Goal: Communication & Community: Connect with others

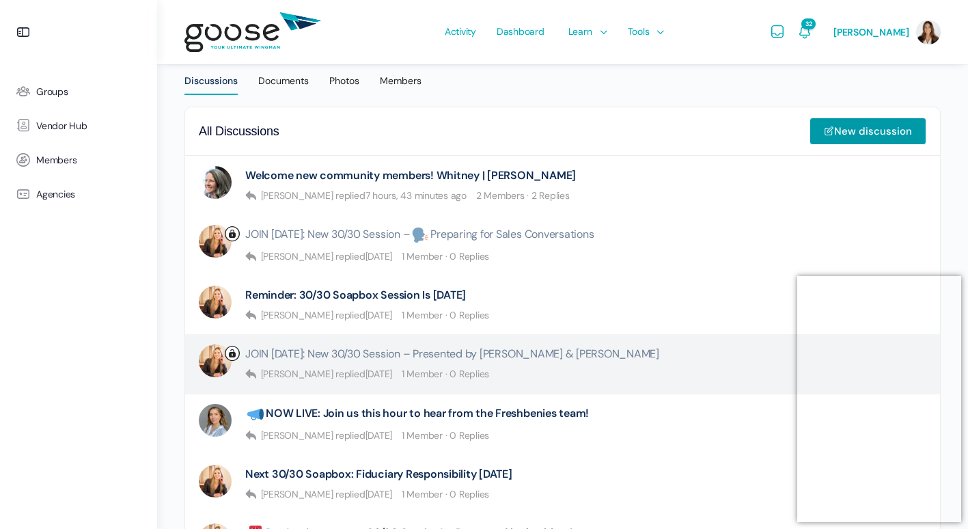
scroll to position [341, 0]
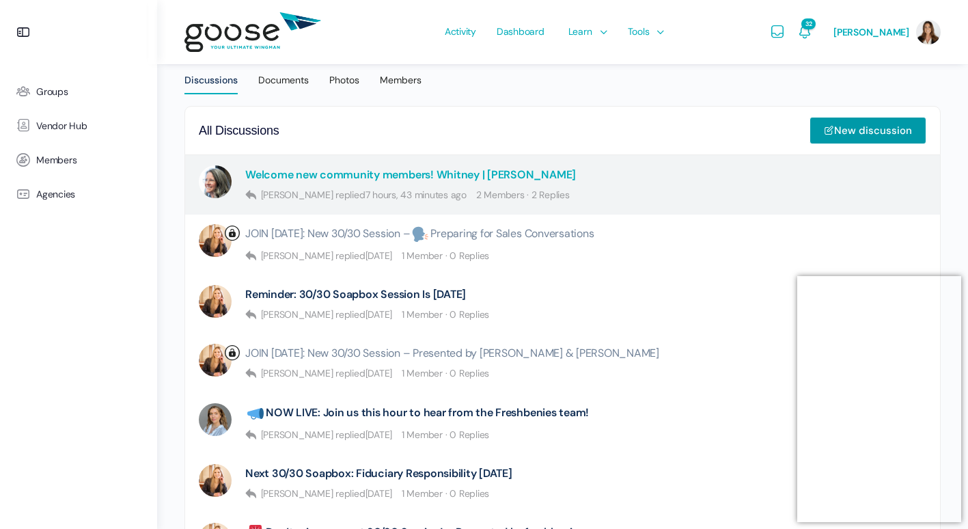
click at [311, 172] on link "Welcome new community members! Whitney | Craig" at bounding box center [410, 174] width 331 height 13
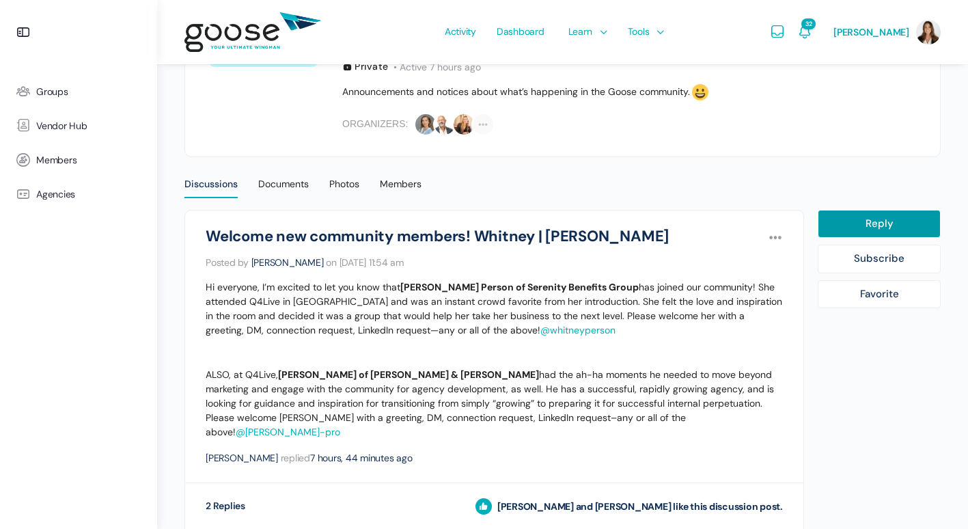
scroll to position [273, 0]
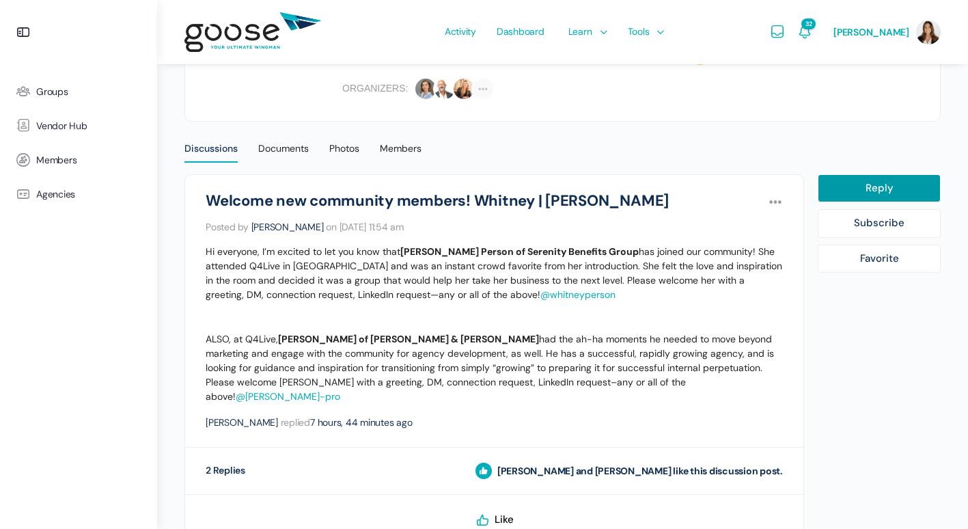
click at [540, 296] on link "@whitneyperson" at bounding box center [577, 294] width 75 height 12
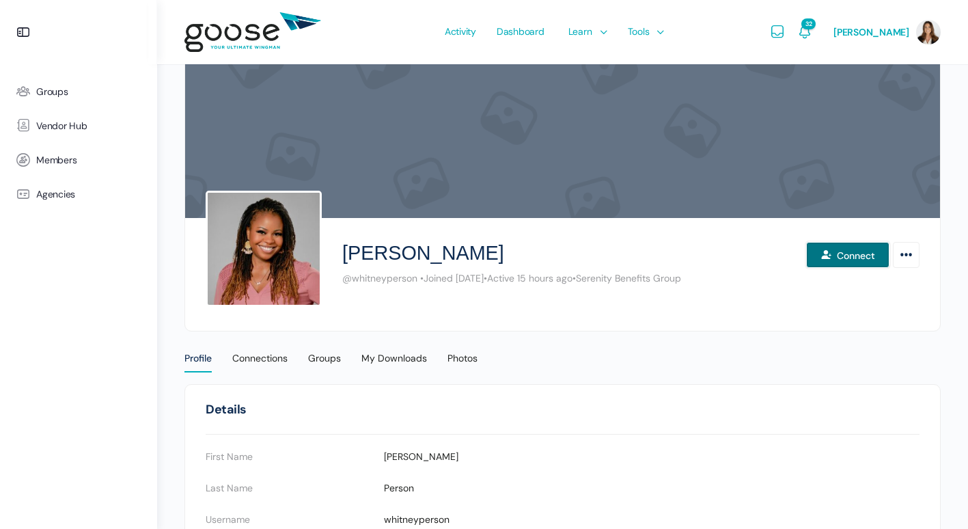
click at [840, 257] on button "Connect" at bounding box center [847, 255] width 83 height 26
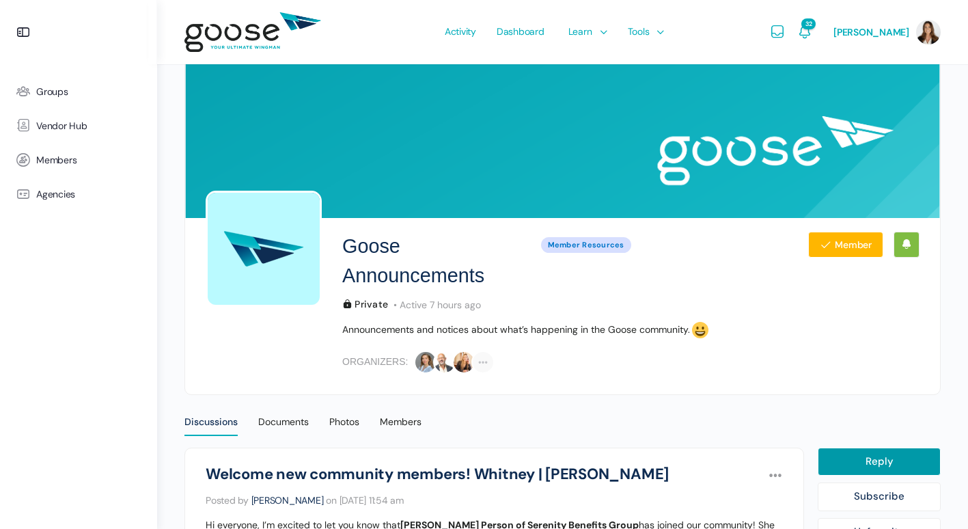
scroll to position [273, 0]
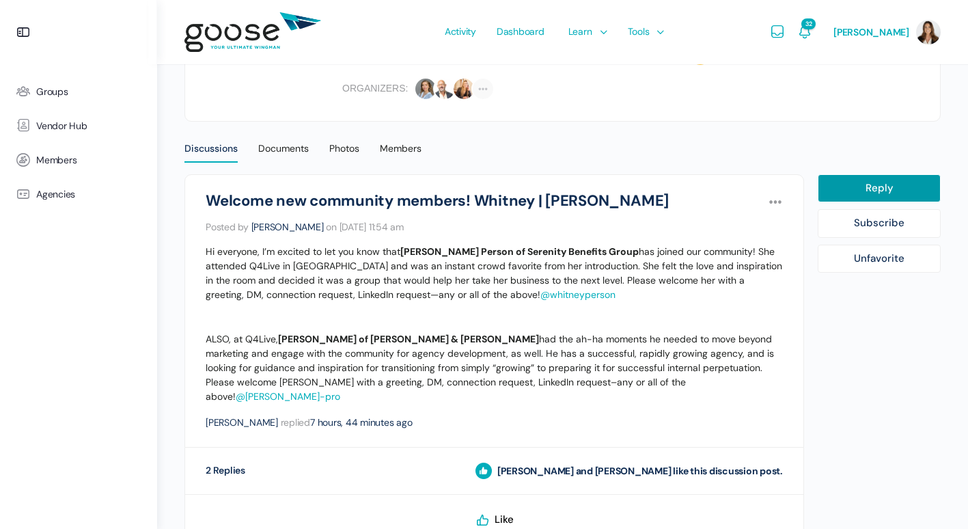
click at [340, 390] on link "@[PERSON_NAME]-pro" at bounding box center [288, 396] width 104 height 12
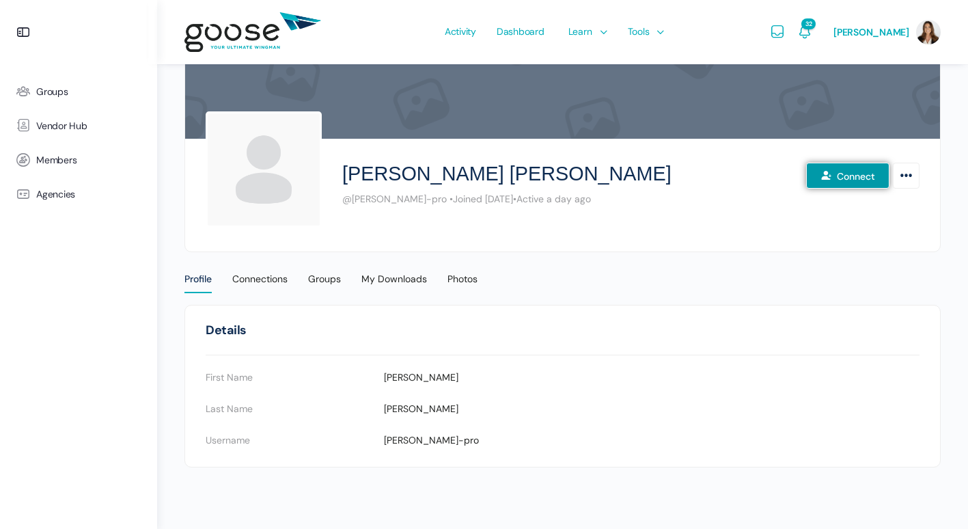
scroll to position [83, 0]
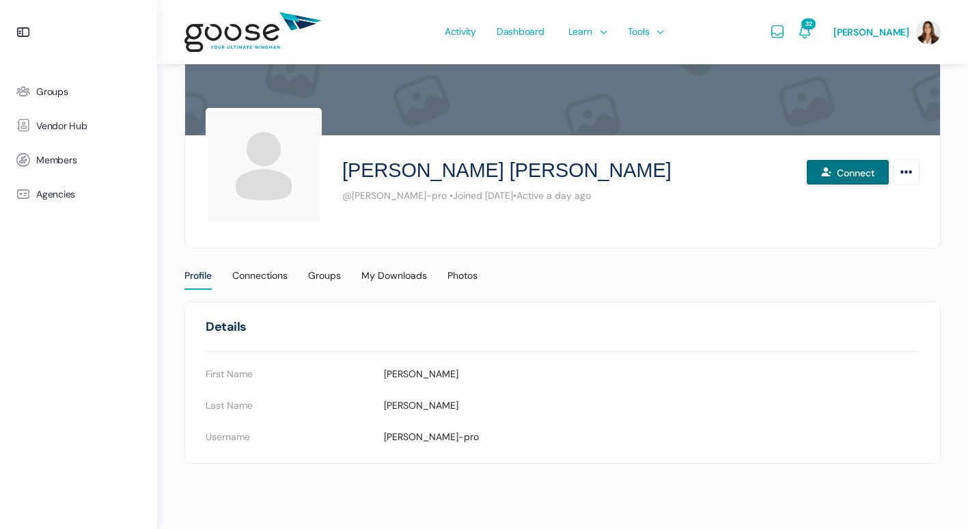
click at [842, 166] on button "Connect" at bounding box center [847, 172] width 83 height 26
